Goal: Information Seeking & Learning: Learn about a topic

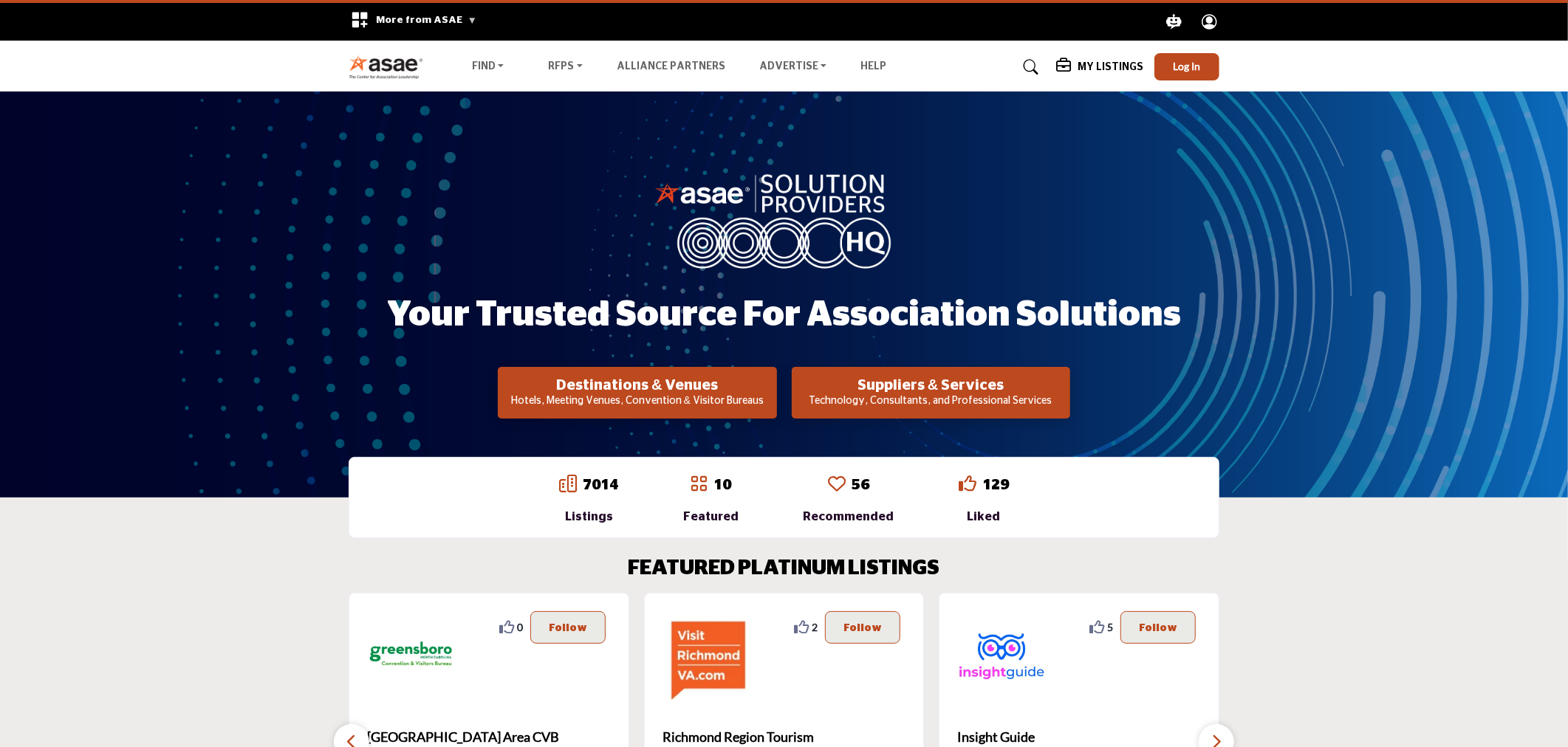
click at [1097, 59] on div "My Listings" at bounding box center [1100, 68] width 87 height 18
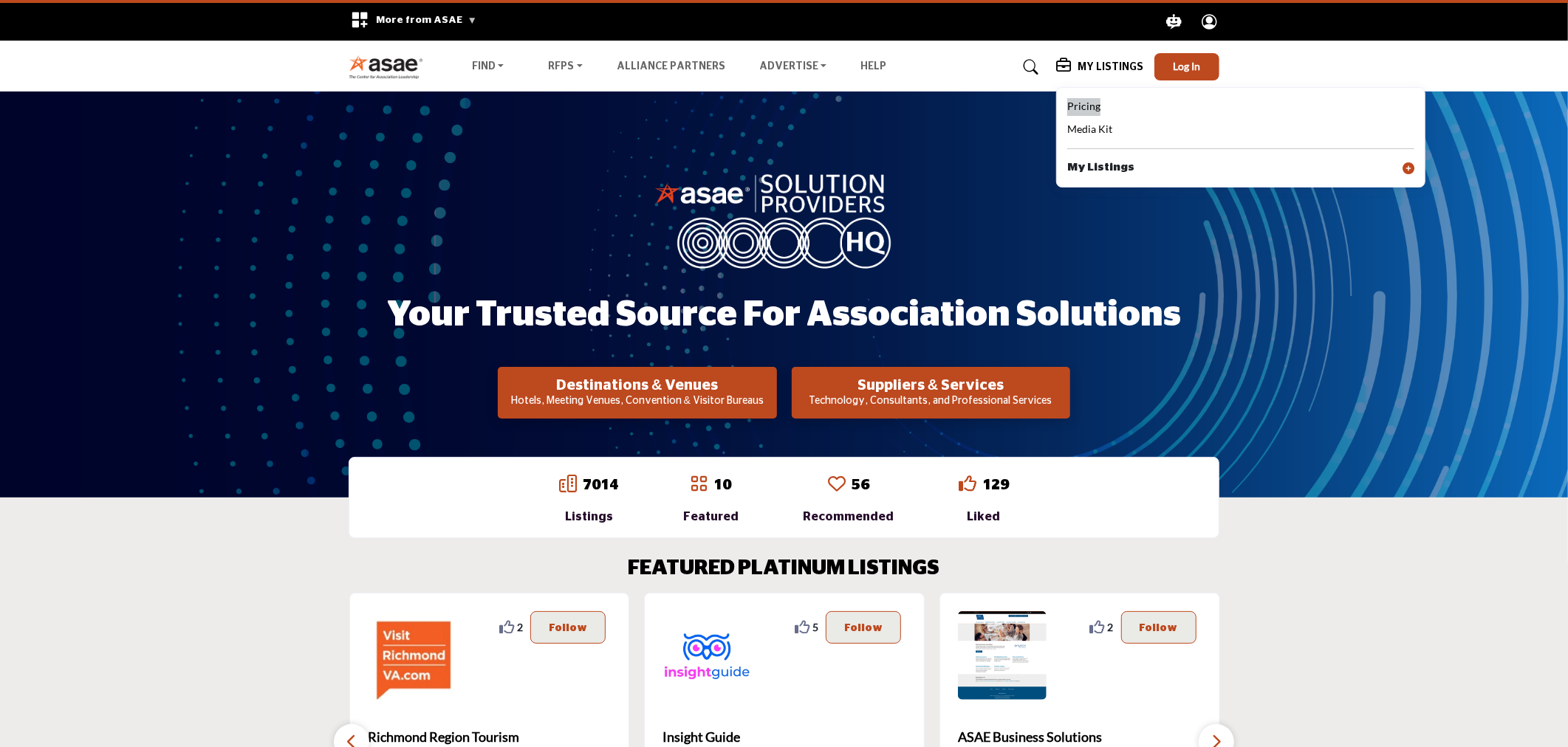
click at [1093, 104] on span "Pricing" at bounding box center [1083, 106] width 33 height 13
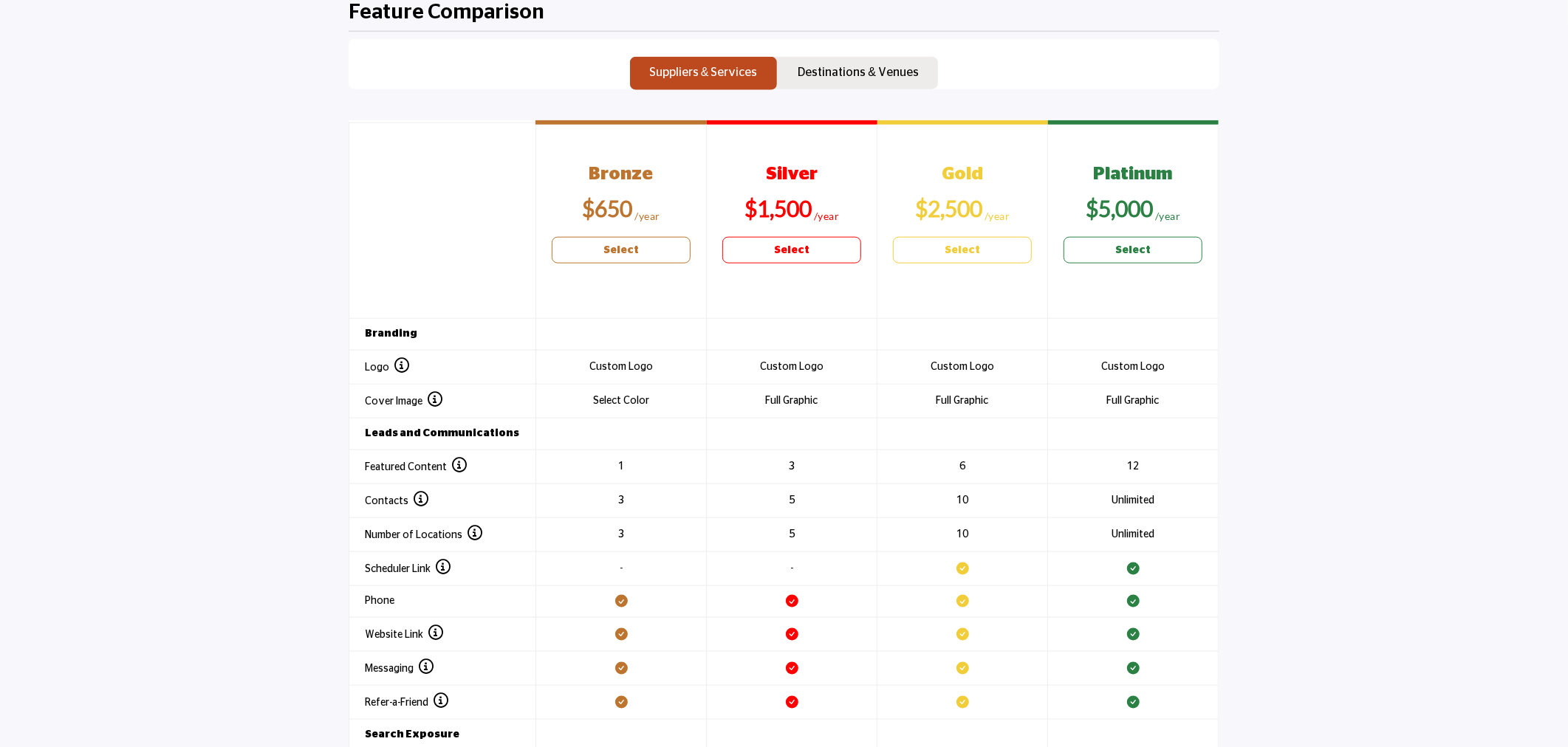
scroll to position [823, 0]
